Goal: Task Accomplishment & Management: Manage account settings

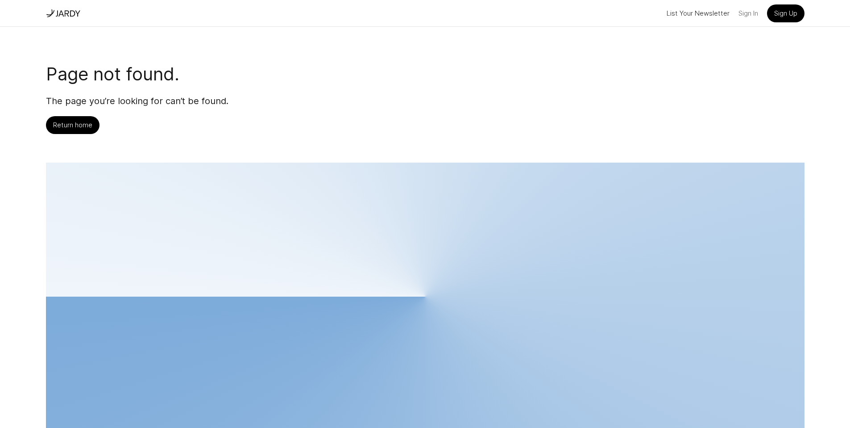
click at [743, 13] on link "Sign In" at bounding box center [749, 13] width 20 height 14
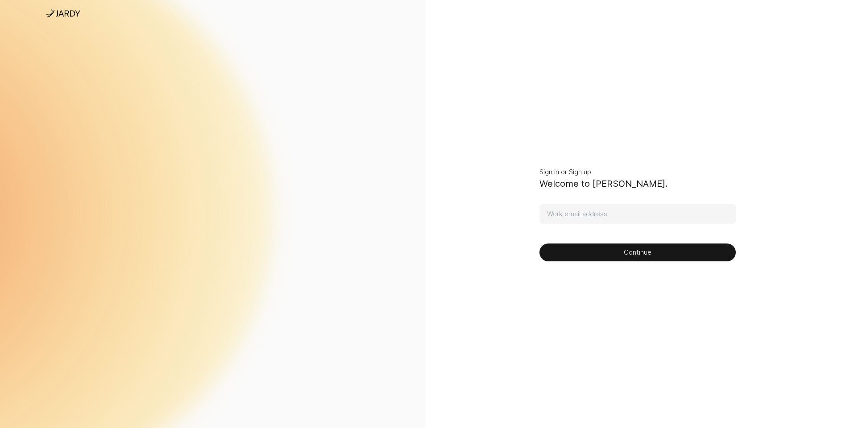
click at [609, 214] on input at bounding box center [638, 214] width 196 height 20
type input "[PERSON_NAME][EMAIL_ADDRESS][DOMAIN_NAME]"
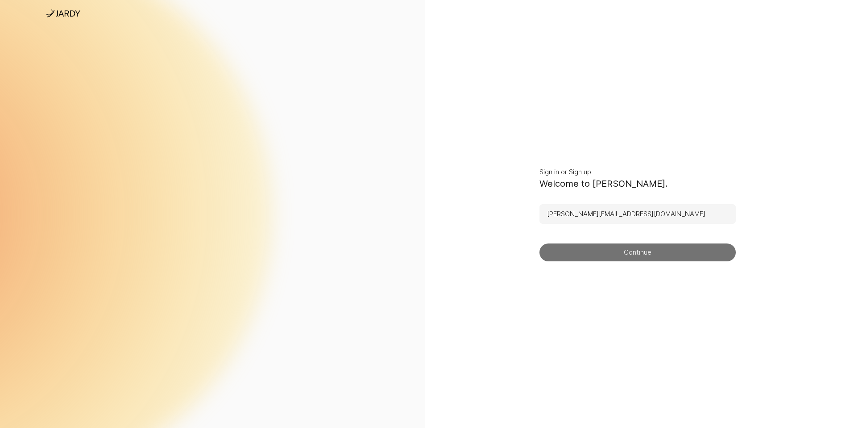
drag, startPoint x: 623, startPoint y: 262, endPoint x: 623, endPoint y: 258, distance: 4.5
click at [623, 262] on section "Sign in or Sign up. Welcome to [GEOGRAPHIC_DATA]. [PERSON_NAME][EMAIL_ADDRESS][…" at bounding box center [637, 214] width 425 height 428
click at [623, 254] on button "Continue" at bounding box center [638, 252] width 196 height 18
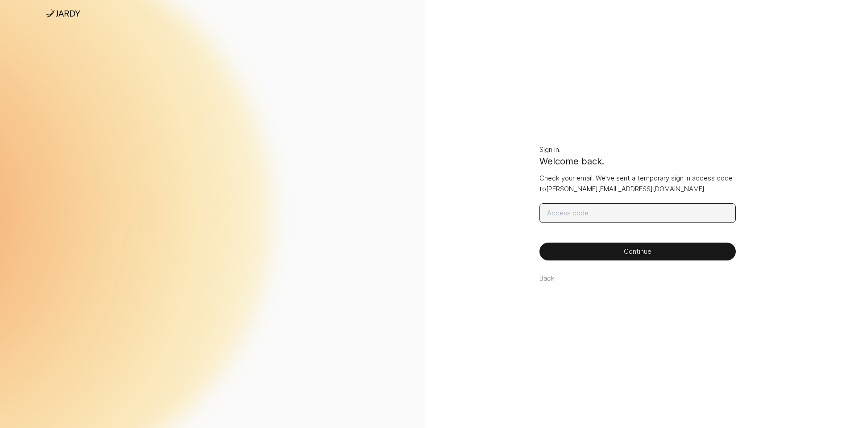
click at [604, 213] on input at bounding box center [638, 213] width 196 height 20
paste input "212463"
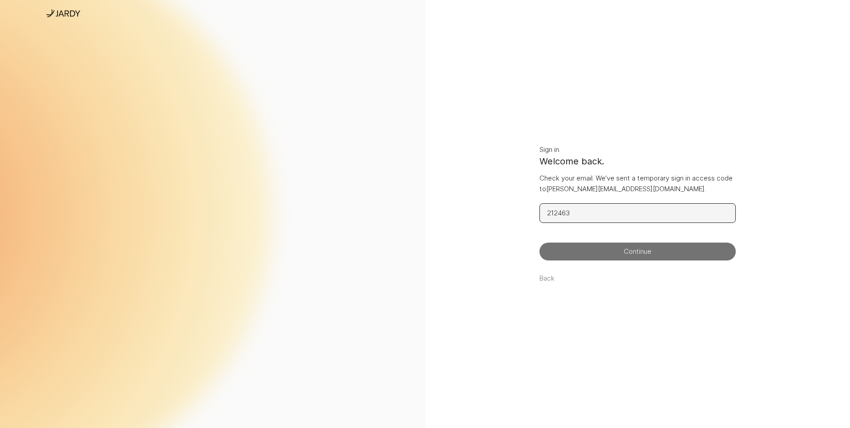
type input "212463"
click at [617, 255] on button "Continue" at bounding box center [638, 251] width 196 height 18
